Goal: Information Seeking & Learning: Learn about a topic

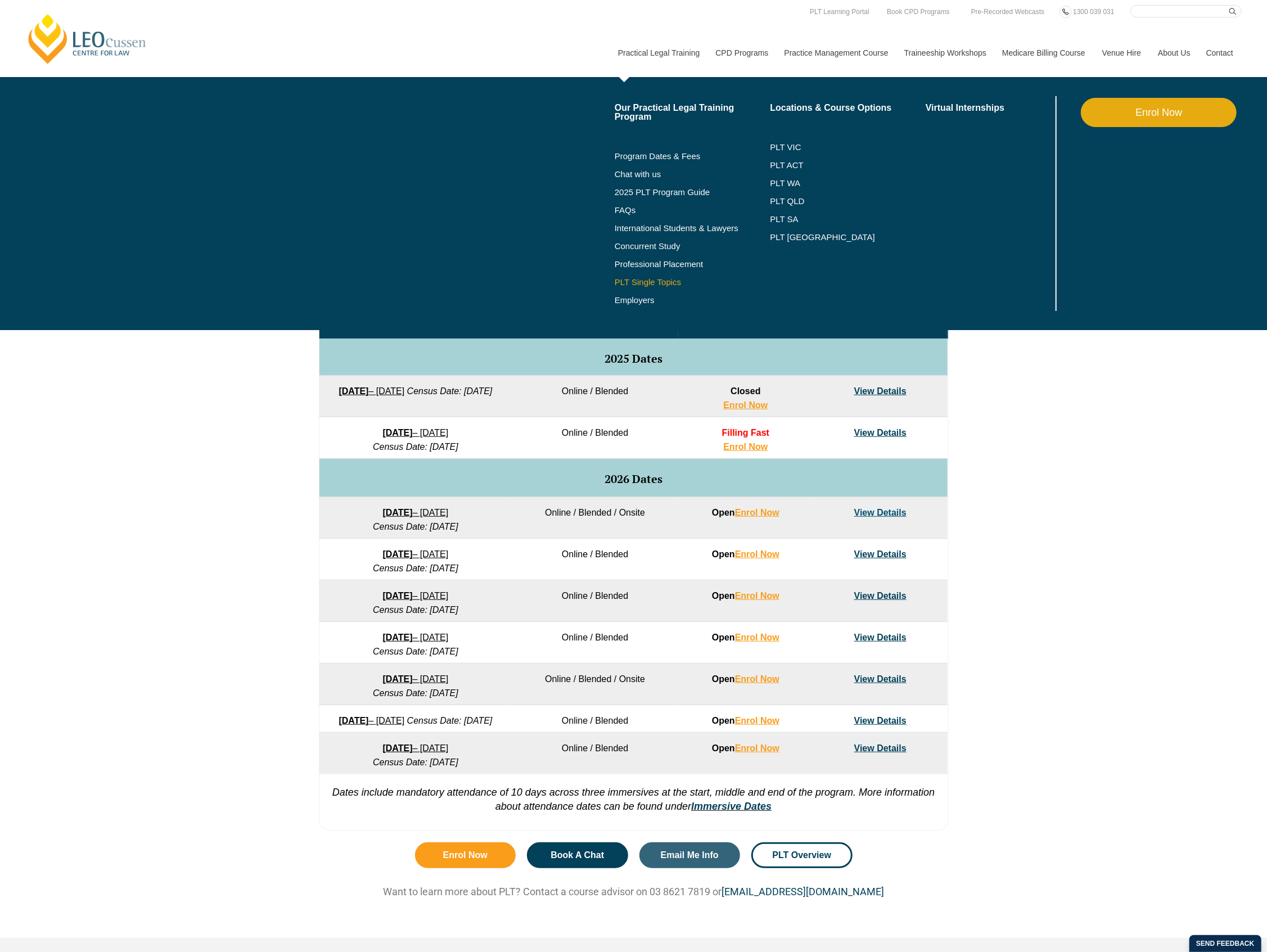
click at [663, 285] on link "PLT Single Topics" at bounding box center [693, 282] width 155 height 9
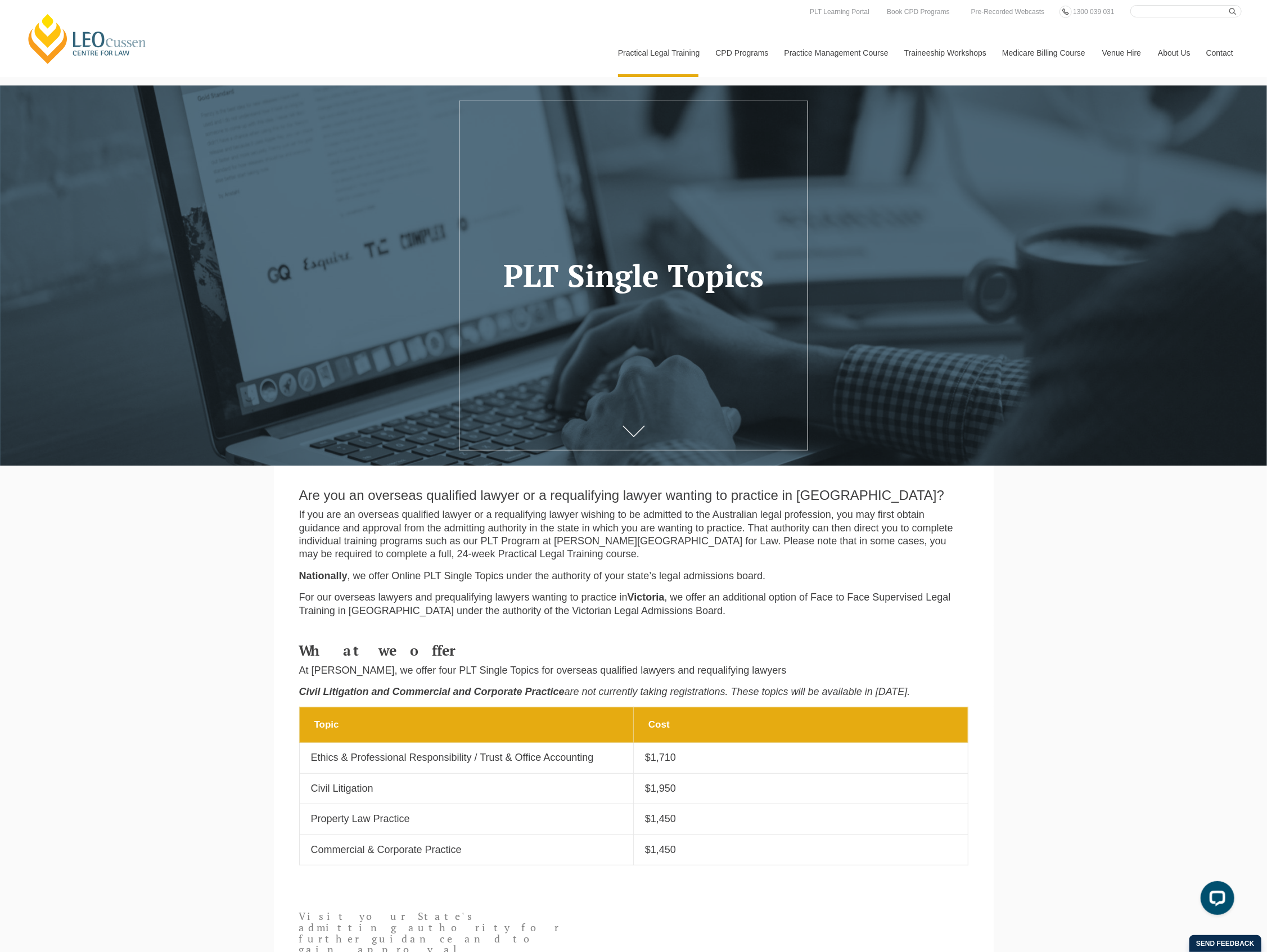
click at [976, 612] on section "Are you an overseas qualified lawyer or a requalifying lawyer wanting to practi…" at bounding box center [634, 545] width 720 height 160
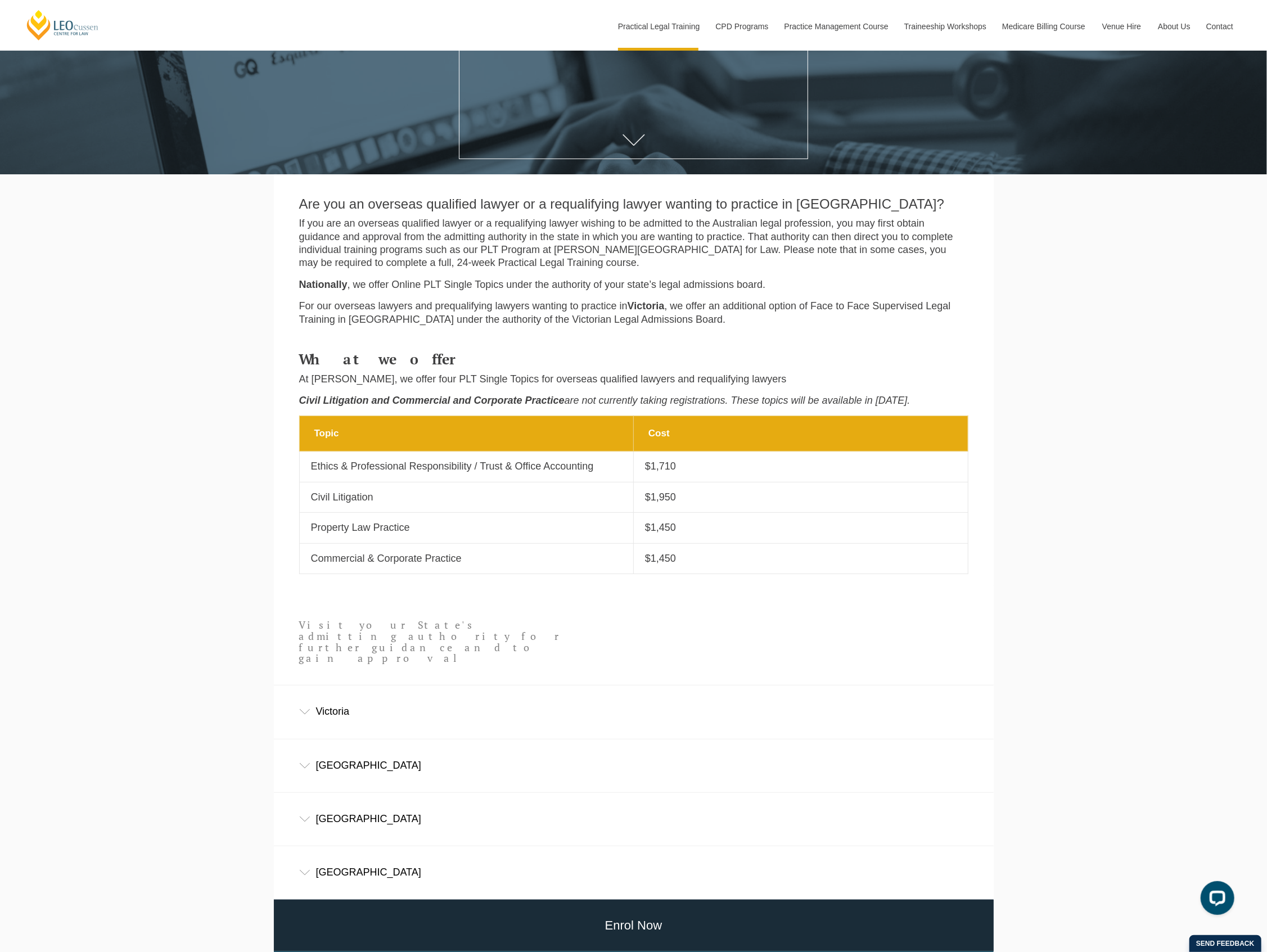
scroll to position [300, 0]
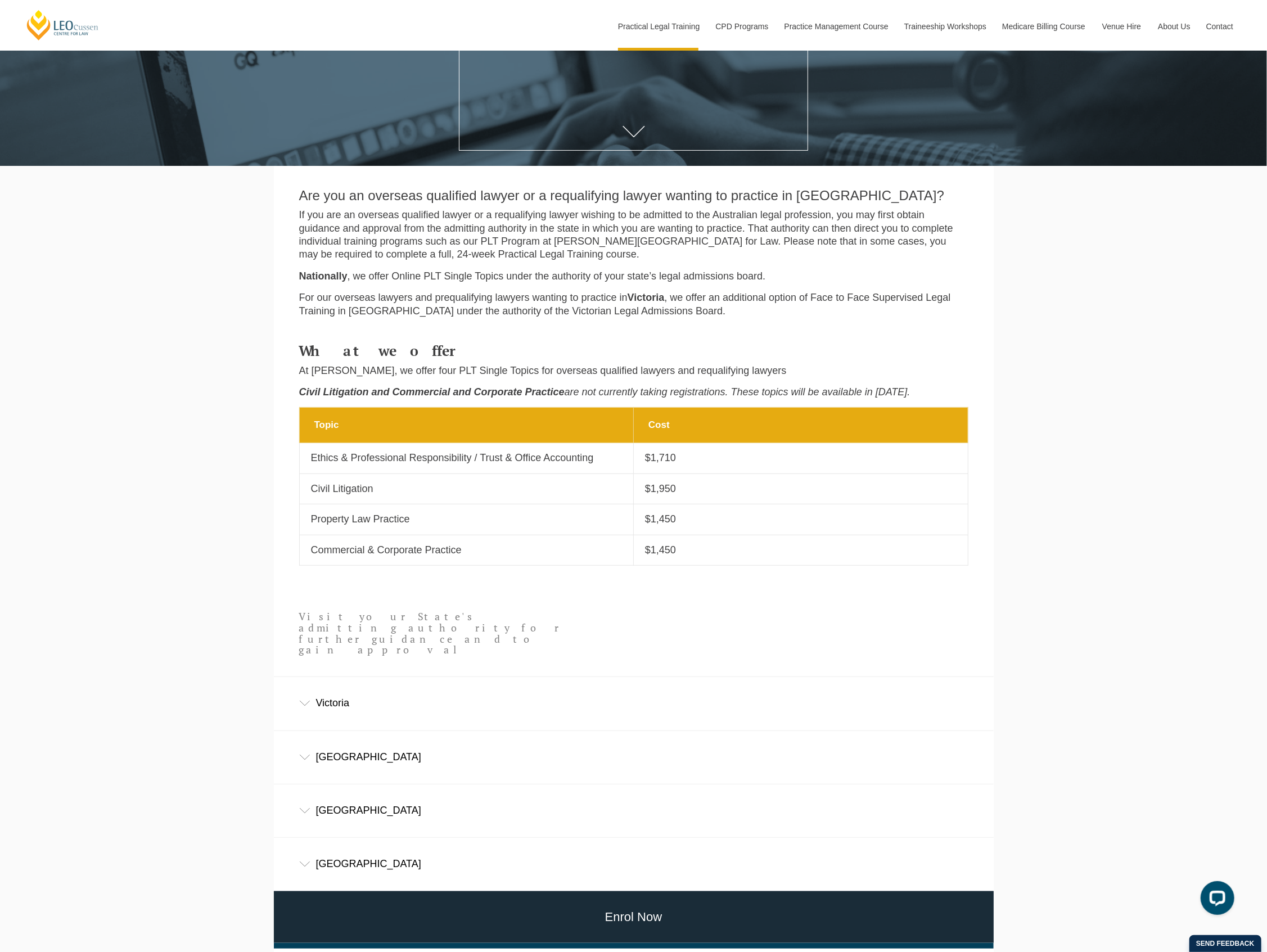
click at [695, 461] on p "$1,710" at bounding box center [801, 458] width 312 height 13
drag, startPoint x: 695, startPoint y: 461, endPoint x: 623, endPoint y: 452, distance: 72.6
click at [623, 452] on tr "Topic Ethics & Professional Responsibility / Trust & Office Accounting Cost $1,…" at bounding box center [634, 458] width 668 height 30
click at [734, 453] on td "Cost $1,710" at bounding box center [801, 458] width 334 height 30
drag, startPoint x: 603, startPoint y: 459, endPoint x: 306, endPoint y: 459, distance: 297.0
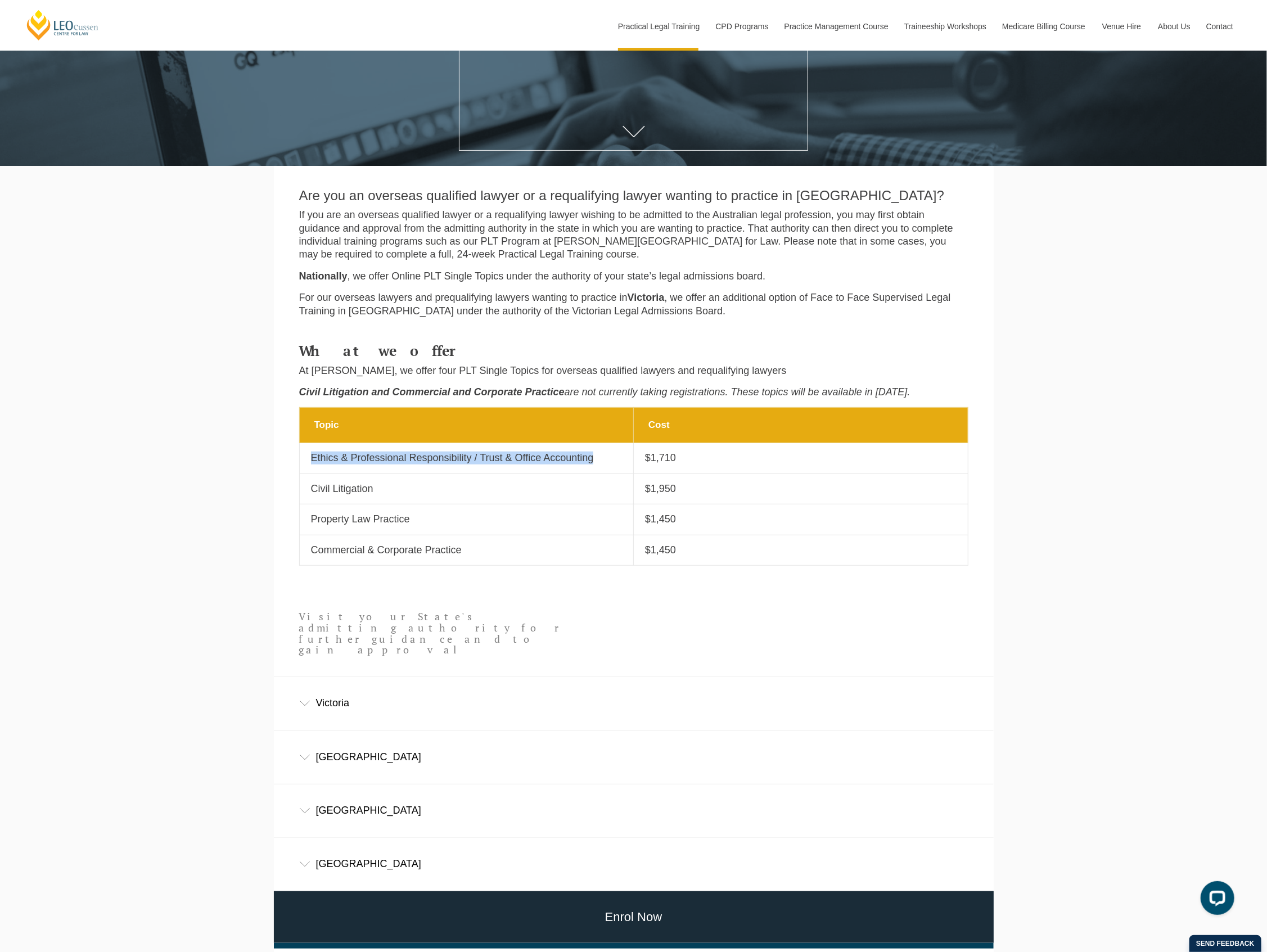
click at [306, 459] on td "Topic Ethics & Professional Responsibility / Trust & Office Accounting" at bounding box center [466, 458] width 334 height 30
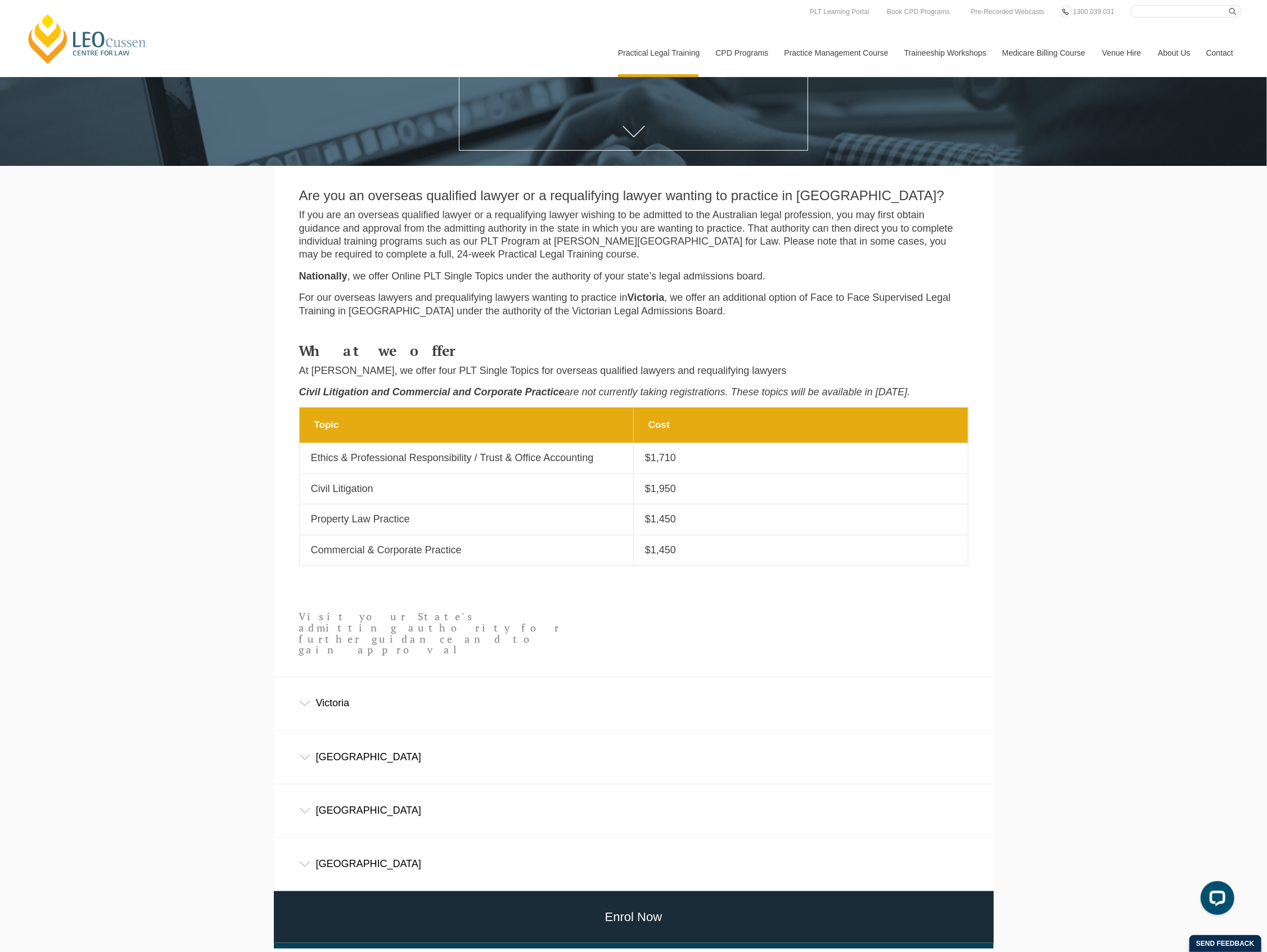
click at [1076, 580] on div "Leo Cussen Centre for Law Search here Practical Legal Training Our Practical Le…" at bounding box center [634, 428] width 1267 height 1458
